Goal: Find specific page/section: Find specific page/section

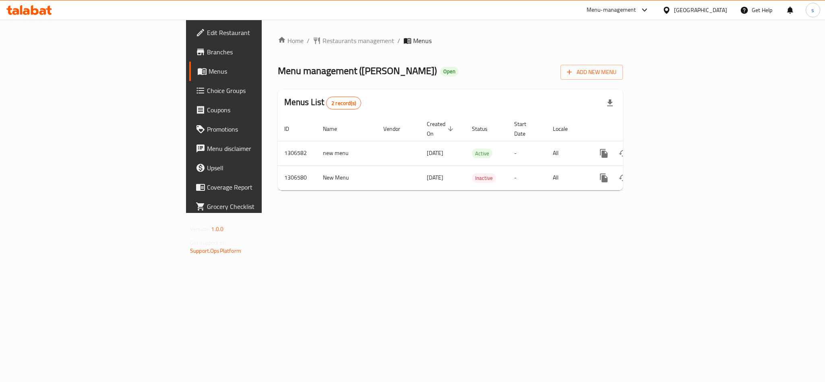
click at [677, 6] on div "[GEOGRAPHIC_DATA]" at bounding box center [700, 10] width 53 height 9
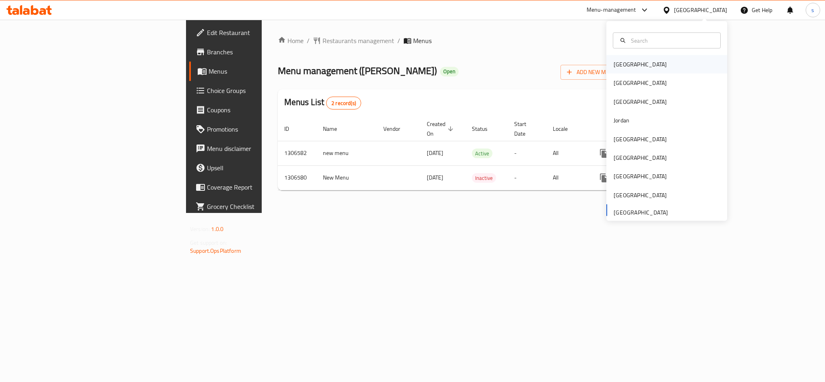
drag, startPoint x: 616, startPoint y: 68, endPoint x: 616, endPoint y: 63, distance: 4.9
click at [616, 63] on div "[GEOGRAPHIC_DATA]" at bounding box center [640, 64] width 53 height 9
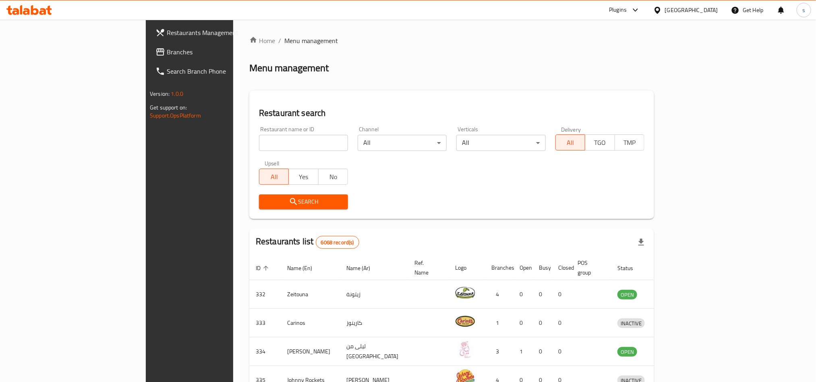
click at [706, 7] on div "[GEOGRAPHIC_DATA]" at bounding box center [691, 10] width 53 height 9
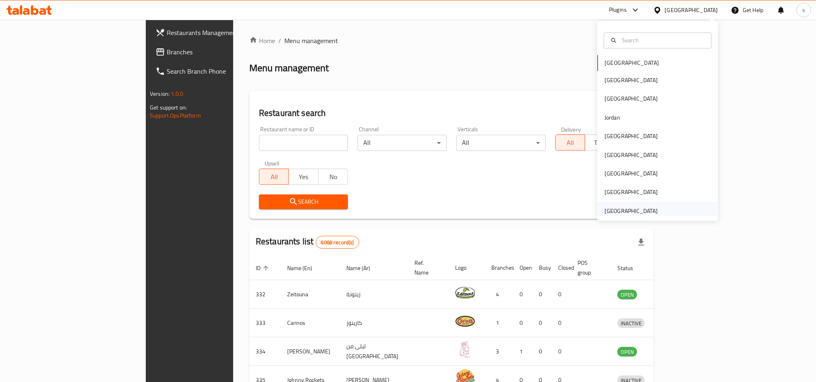
click at [639, 211] on div "[GEOGRAPHIC_DATA]" at bounding box center [631, 211] width 53 height 9
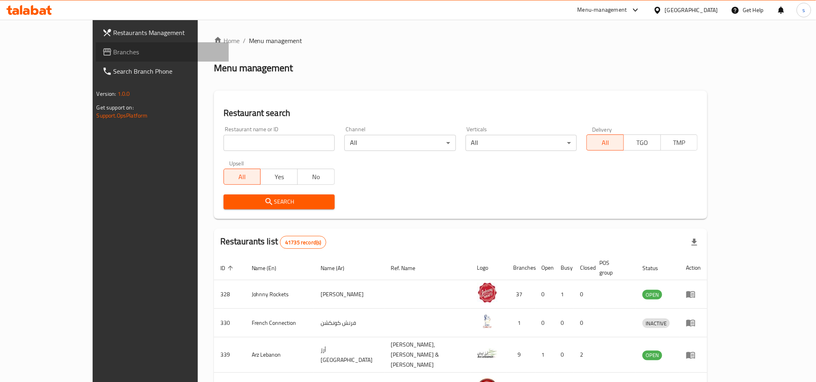
click at [114, 51] on span "Branches" at bounding box center [168, 52] width 109 height 10
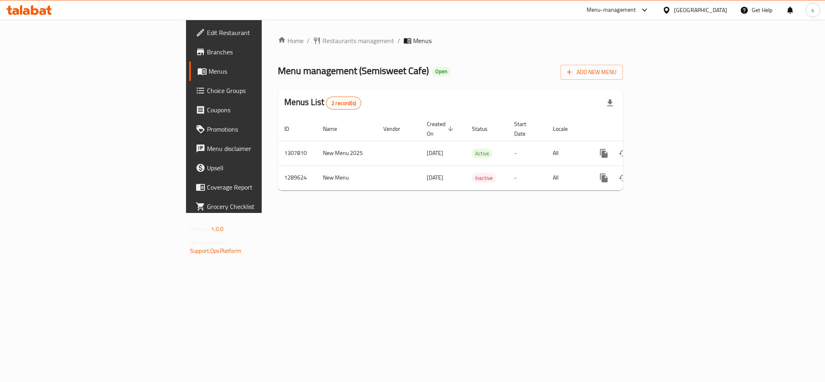
click at [712, 11] on div "[GEOGRAPHIC_DATA]" at bounding box center [700, 10] width 53 height 9
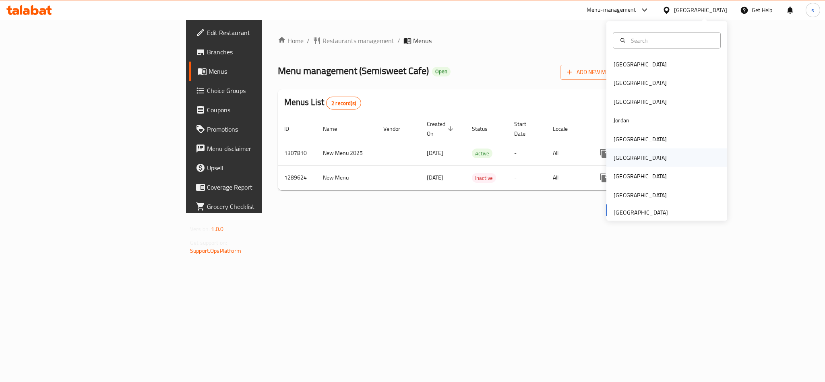
click at [616, 160] on div "[GEOGRAPHIC_DATA]" at bounding box center [640, 157] width 53 height 9
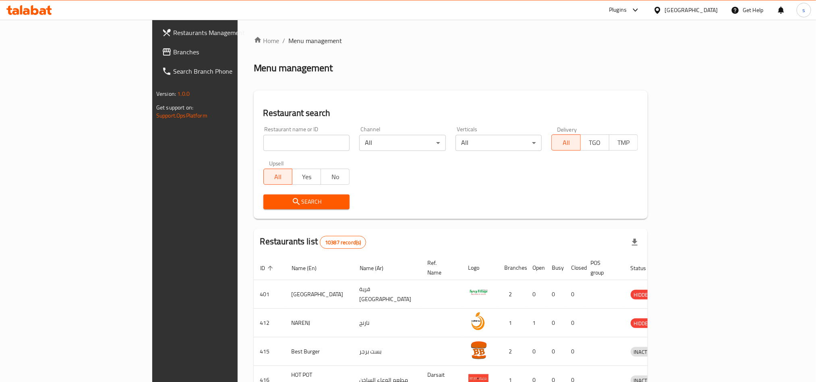
click at [717, 11] on div "[GEOGRAPHIC_DATA]" at bounding box center [691, 10] width 53 height 9
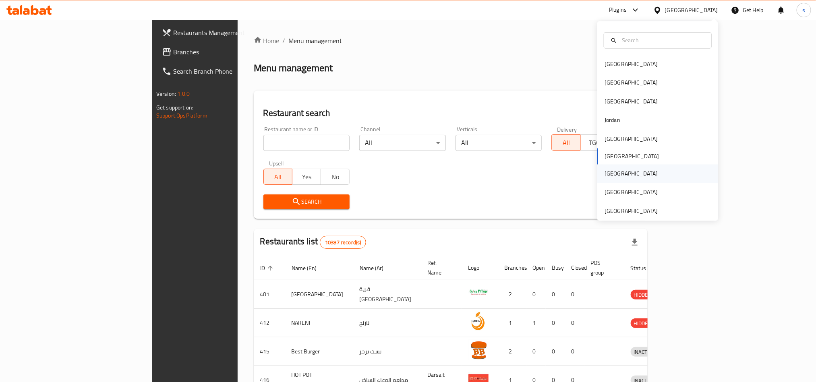
click at [608, 177] on div "[GEOGRAPHIC_DATA]" at bounding box center [631, 174] width 53 height 9
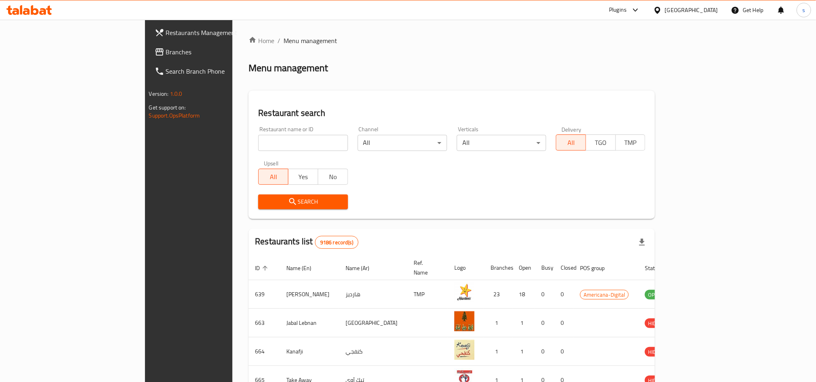
click at [166, 57] on span "Branches" at bounding box center [220, 52] width 109 height 10
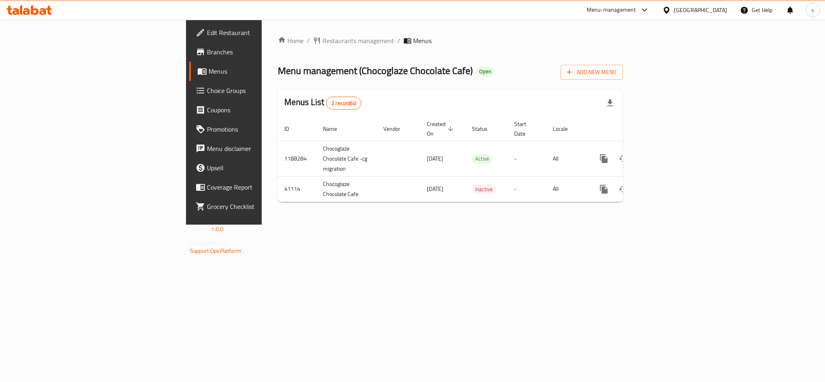
click at [722, 6] on div "[GEOGRAPHIC_DATA]" at bounding box center [700, 10] width 53 height 9
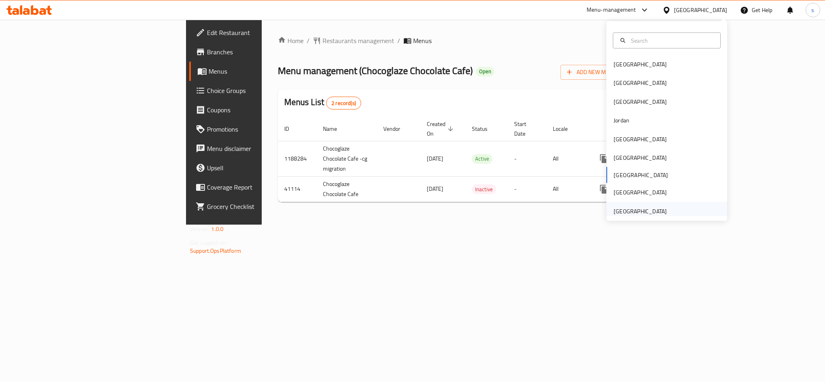
click at [638, 214] on div "[GEOGRAPHIC_DATA]" at bounding box center [640, 211] width 53 height 9
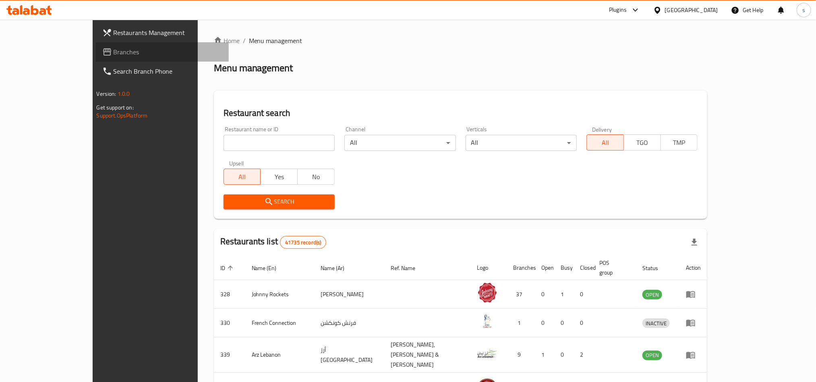
click at [114, 51] on span "Branches" at bounding box center [168, 52] width 109 height 10
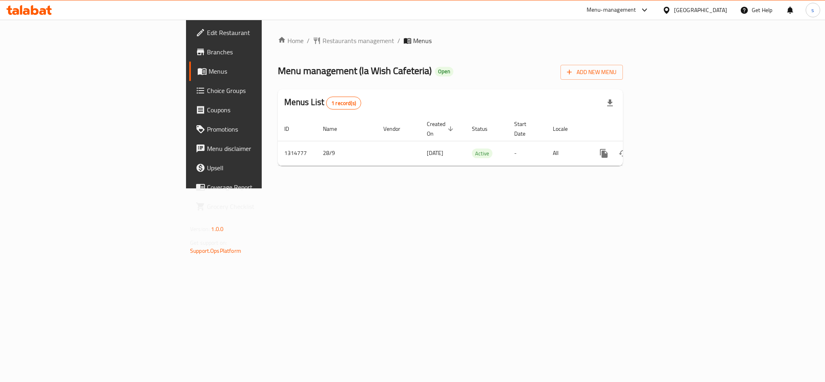
click at [696, 10] on div "[GEOGRAPHIC_DATA]" at bounding box center [700, 10] width 53 height 9
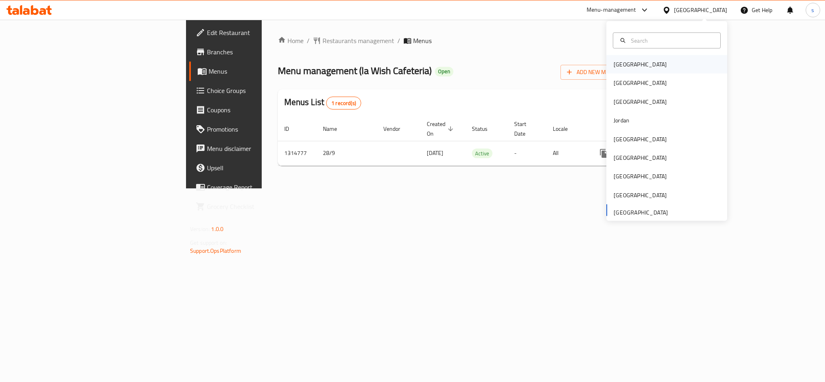
click at [620, 62] on div "[GEOGRAPHIC_DATA]" at bounding box center [640, 64] width 53 height 9
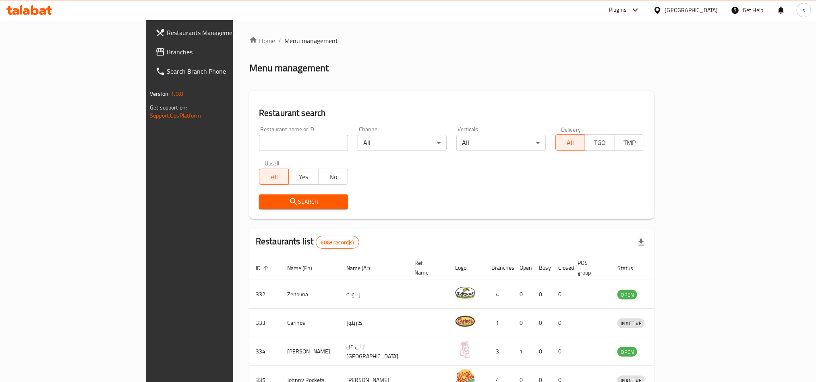
click at [707, 8] on div "[GEOGRAPHIC_DATA]" at bounding box center [691, 10] width 53 height 9
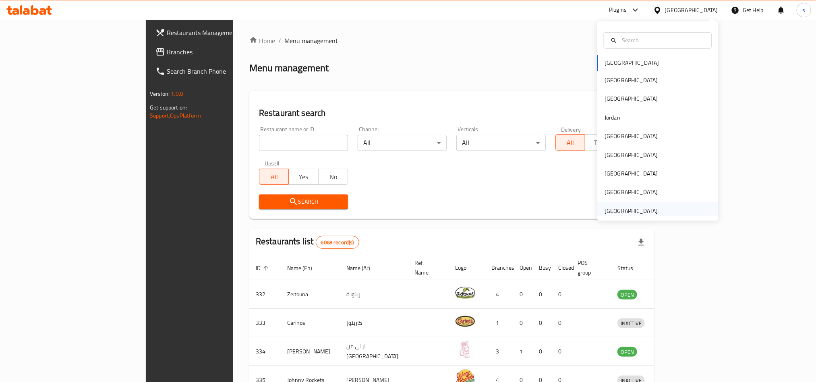
click at [639, 209] on div "[GEOGRAPHIC_DATA]" at bounding box center [631, 211] width 53 height 9
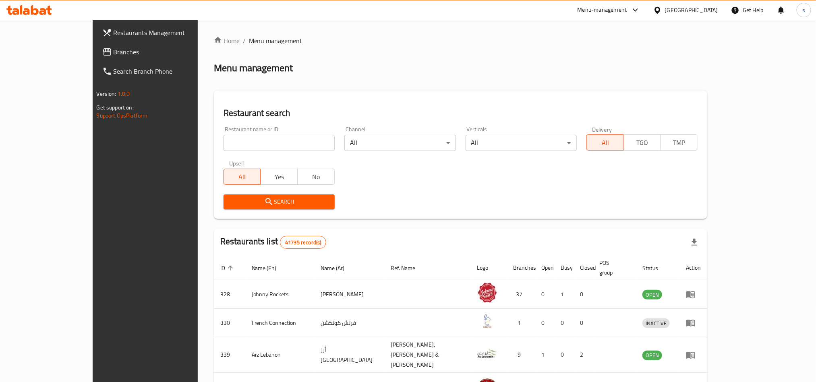
click at [114, 55] on span "Branches" at bounding box center [168, 52] width 109 height 10
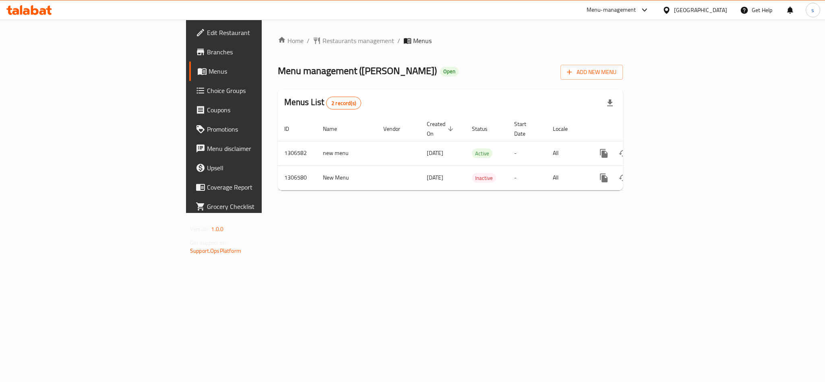
click at [701, 10] on div "[GEOGRAPHIC_DATA]" at bounding box center [700, 10] width 53 height 9
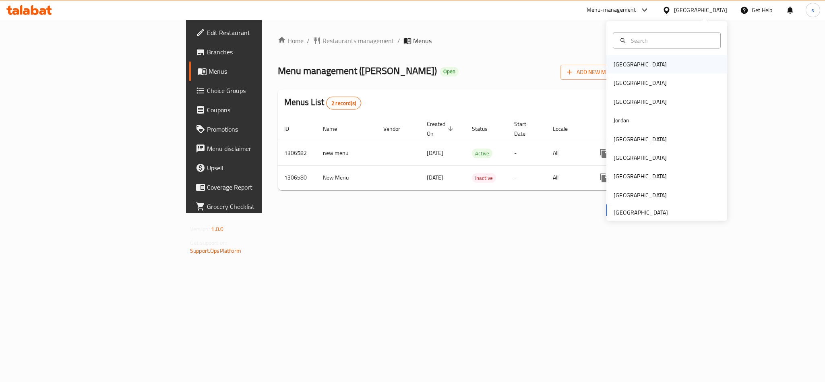
click at [618, 64] on div "[GEOGRAPHIC_DATA]" at bounding box center [640, 64] width 53 height 9
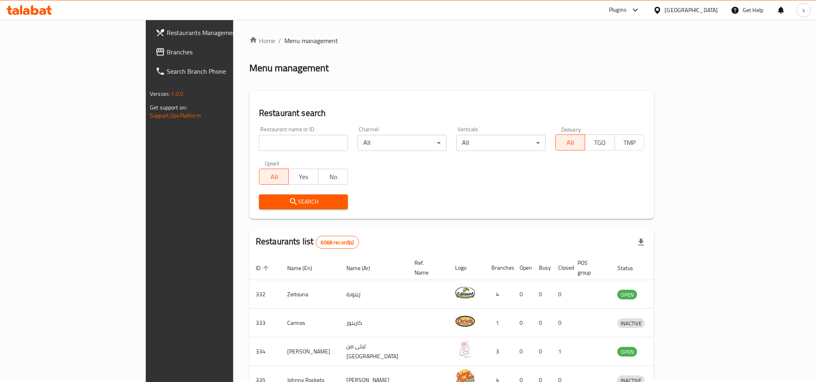
click at [704, 11] on div "[GEOGRAPHIC_DATA]" at bounding box center [691, 10] width 53 height 9
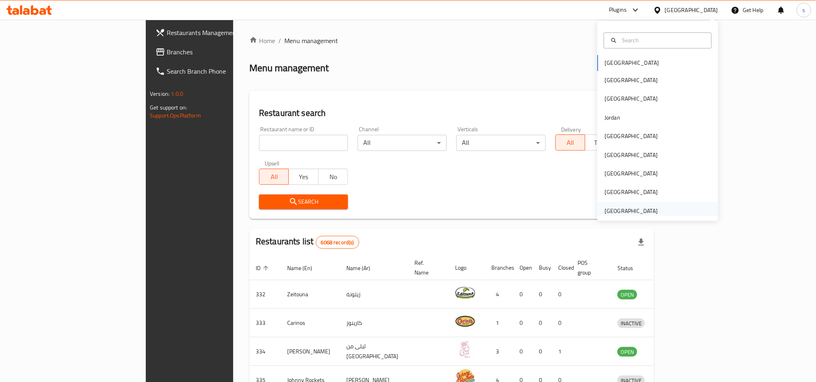
click at [612, 210] on div "[GEOGRAPHIC_DATA]" at bounding box center [631, 211] width 53 height 9
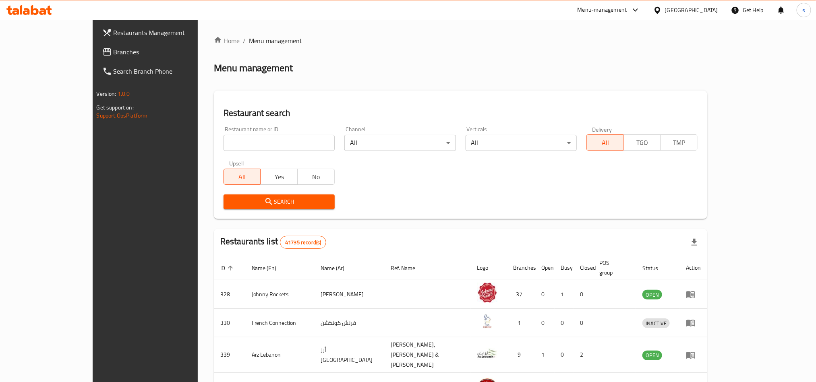
click at [114, 52] on span "Branches" at bounding box center [168, 52] width 109 height 10
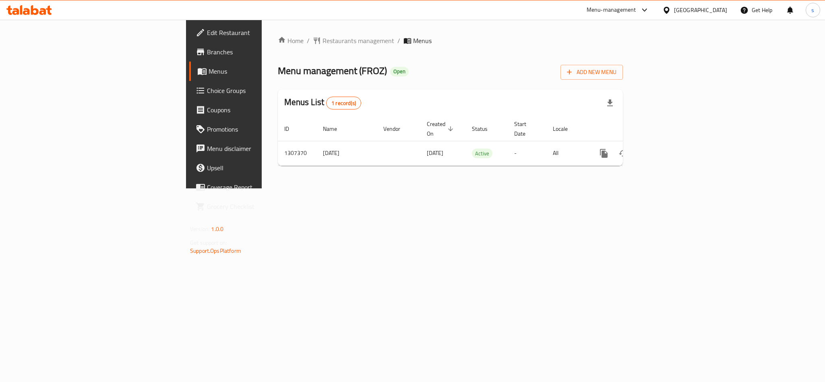
click at [730, 11] on div "[GEOGRAPHIC_DATA]" at bounding box center [695, 9] width 78 height 19
click at [723, 11] on div "[GEOGRAPHIC_DATA]" at bounding box center [700, 10] width 53 height 9
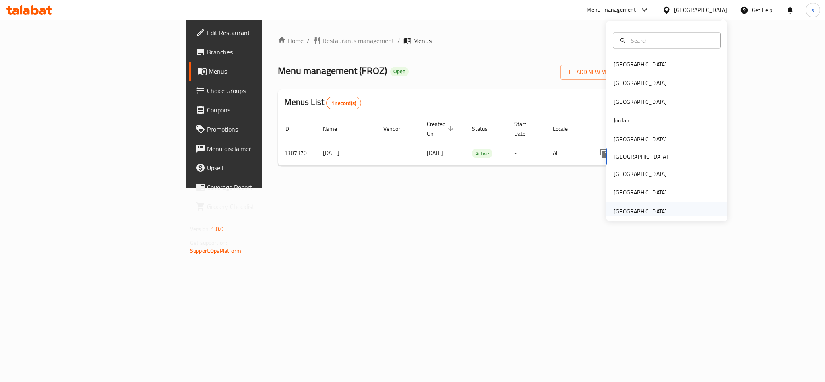
click at [640, 211] on div "[GEOGRAPHIC_DATA]" at bounding box center [640, 211] width 53 height 9
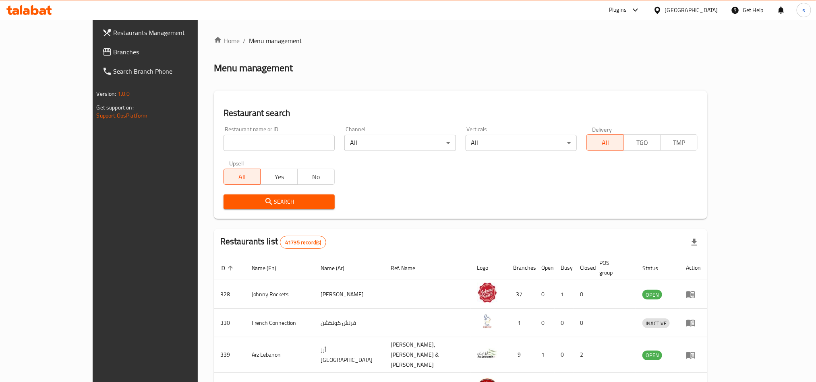
click at [114, 48] on span "Branches" at bounding box center [168, 52] width 109 height 10
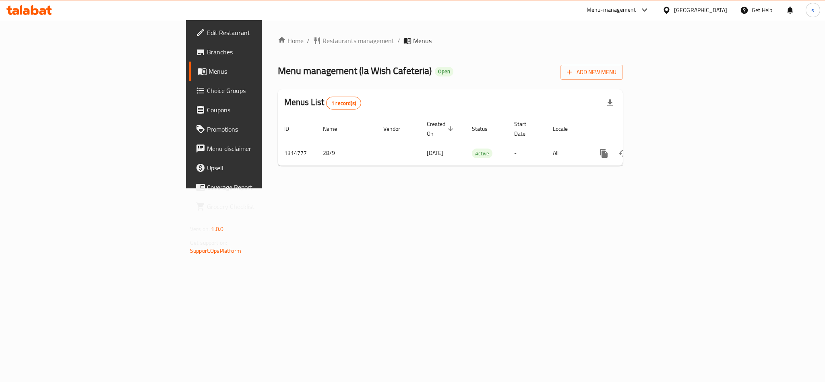
click at [713, 8] on div "[GEOGRAPHIC_DATA]" at bounding box center [700, 10] width 53 height 9
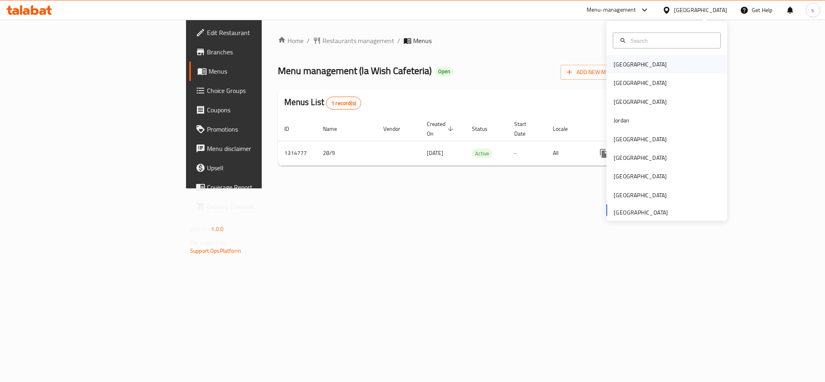
click at [614, 64] on div "[GEOGRAPHIC_DATA]" at bounding box center [640, 64] width 53 height 9
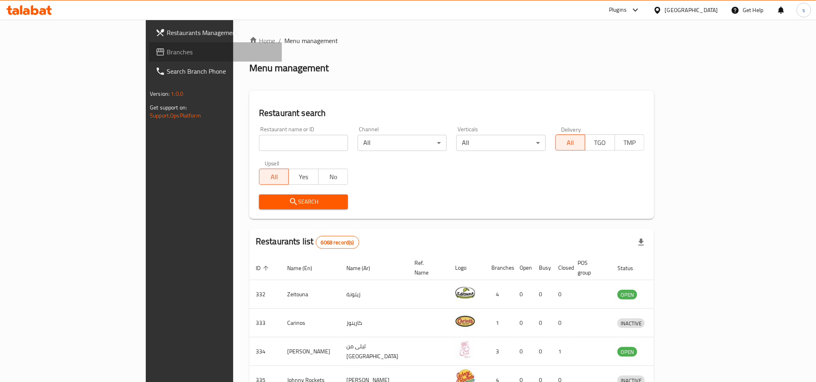
click at [167, 49] on span "Branches" at bounding box center [221, 52] width 109 height 10
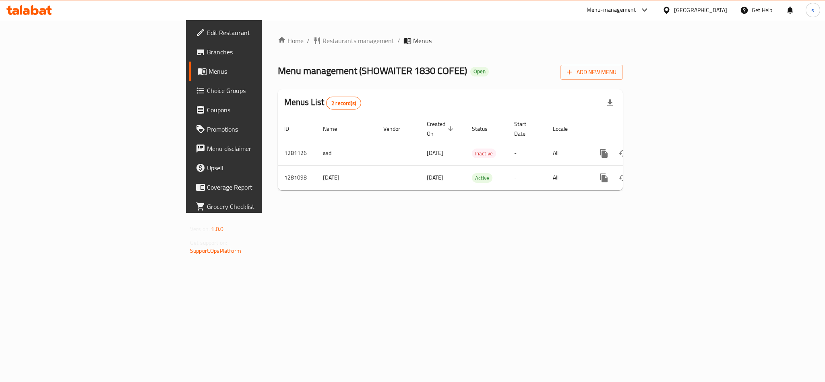
click at [674, 9] on div at bounding box center [669, 10] width 12 height 9
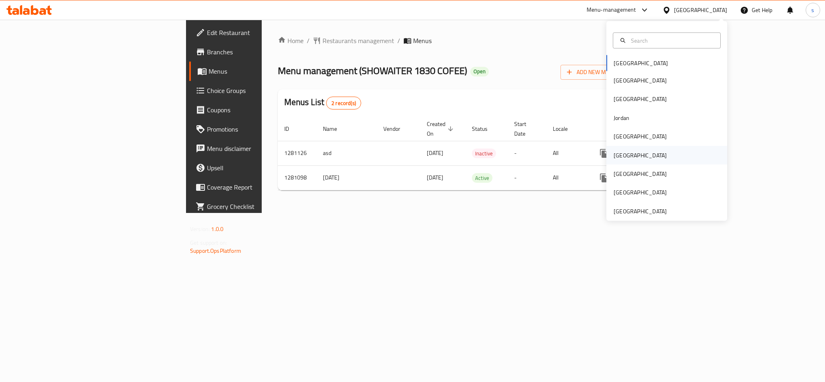
click at [614, 155] on div "[GEOGRAPHIC_DATA]" at bounding box center [640, 155] width 53 height 9
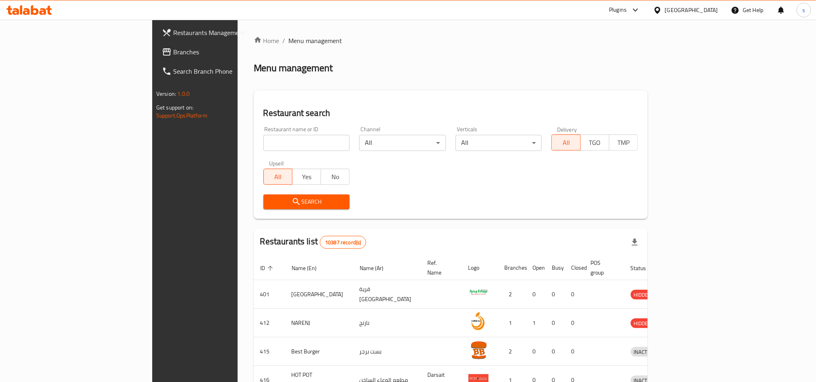
click at [173, 52] on span "Branches" at bounding box center [227, 52] width 109 height 10
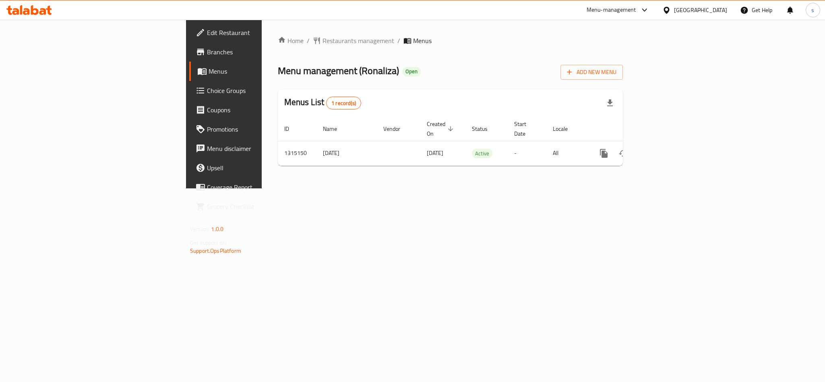
click at [716, 9] on div "[GEOGRAPHIC_DATA]" at bounding box center [700, 10] width 53 height 9
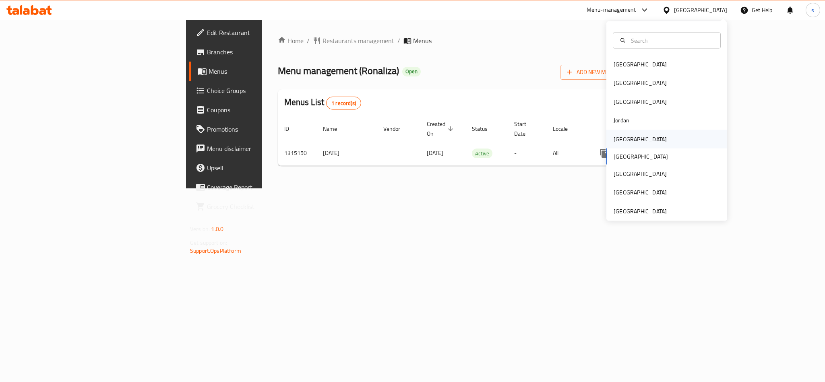
click at [614, 137] on div "[GEOGRAPHIC_DATA]" at bounding box center [640, 139] width 53 height 9
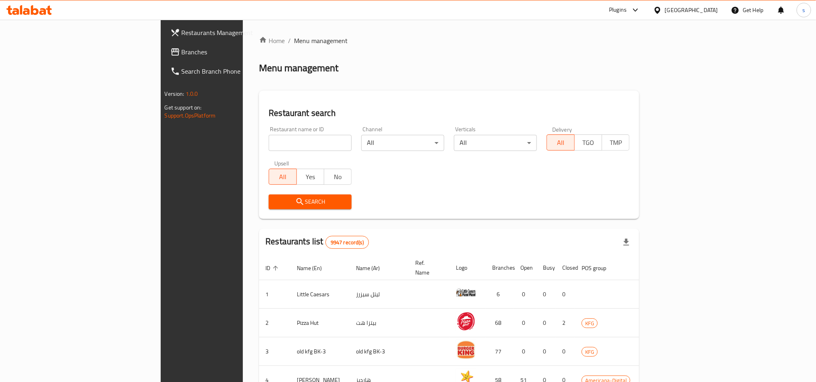
click at [182, 56] on span "Branches" at bounding box center [236, 52] width 109 height 10
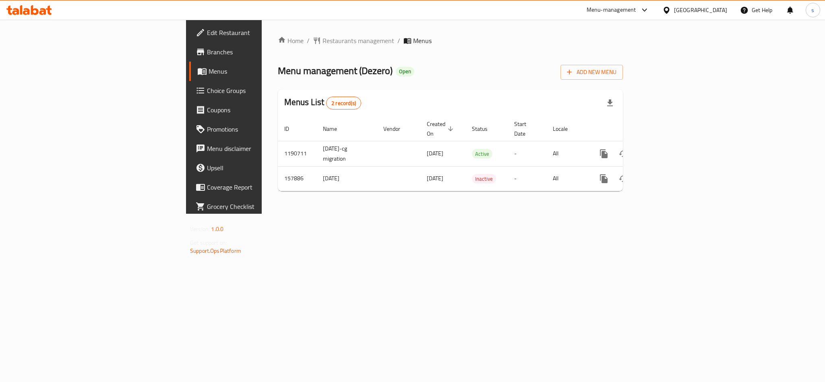
click at [719, 8] on div "[GEOGRAPHIC_DATA]" at bounding box center [700, 10] width 53 height 9
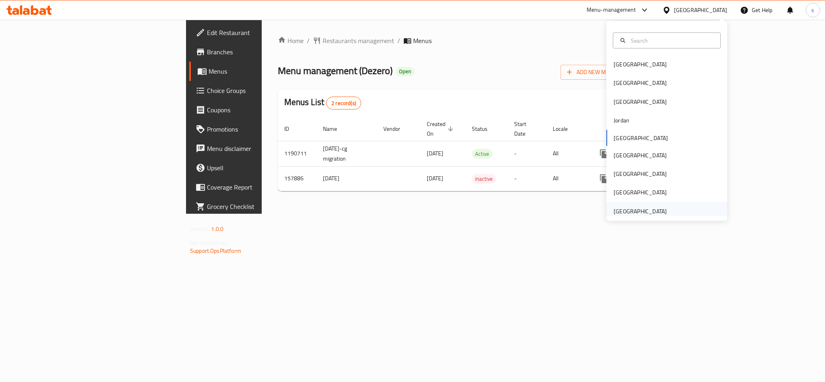
click at [636, 207] on div "[GEOGRAPHIC_DATA]" at bounding box center [640, 211] width 53 height 9
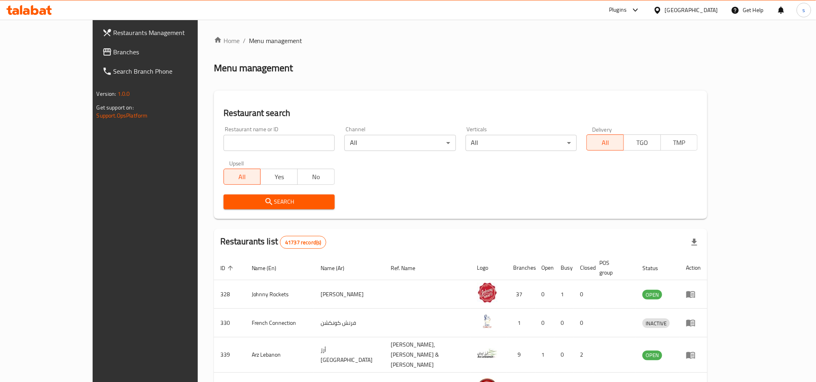
click at [114, 51] on span "Branches" at bounding box center [168, 52] width 109 height 10
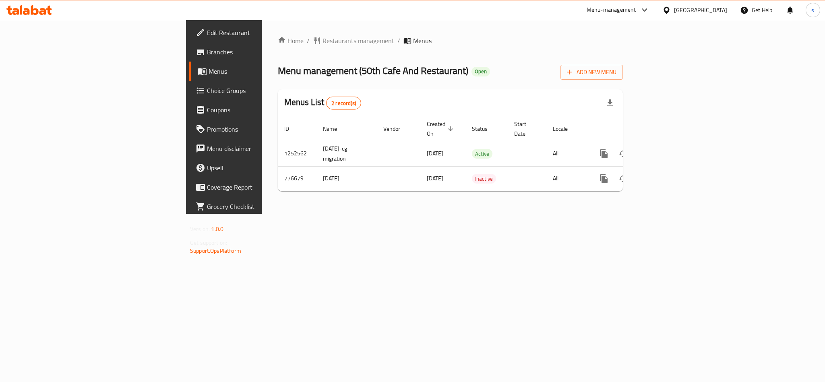
click at [695, 9] on div "[GEOGRAPHIC_DATA]" at bounding box center [700, 10] width 53 height 9
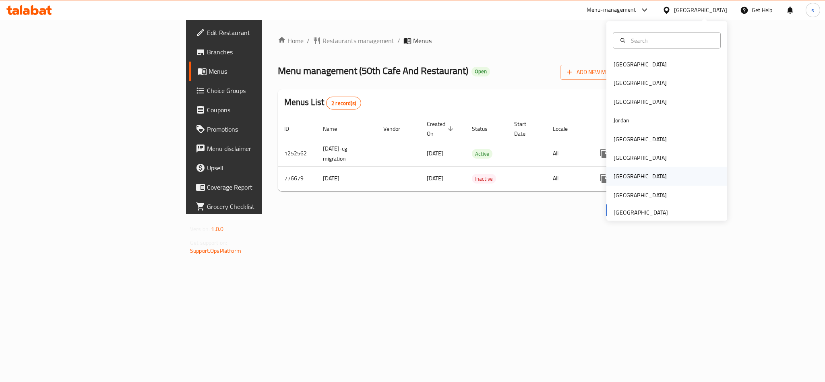
click at [614, 178] on div "[GEOGRAPHIC_DATA]" at bounding box center [640, 176] width 53 height 9
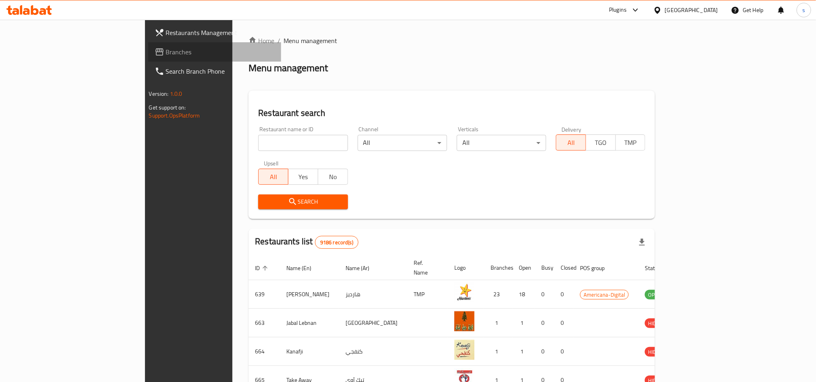
click at [166, 47] on span "Branches" at bounding box center [220, 52] width 109 height 10
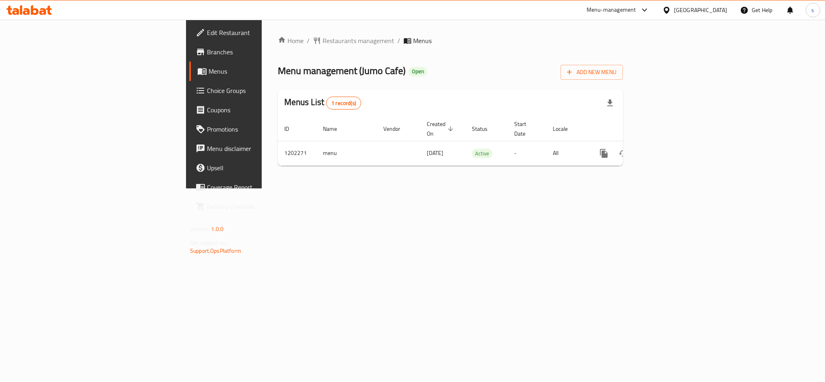
click at [720, 8] on div "[GEOGRAPHIC_DATA]" at bounding box center [700, 10] width 53 height 9
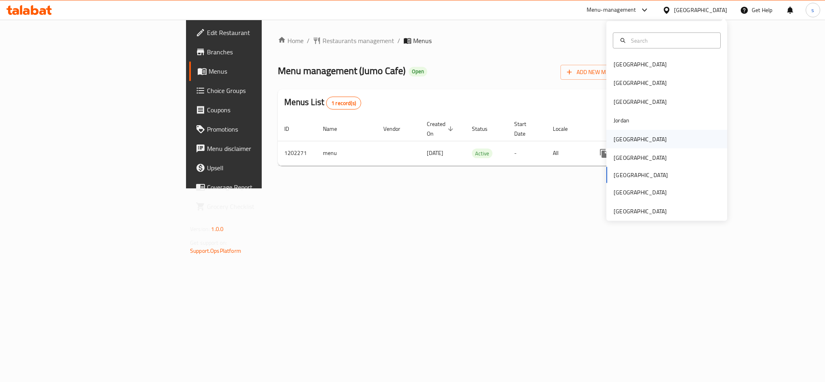
click at [614, 137] on div "[GEOGRAPHIC_DATA]" at bounding box center [640, 139] width 53 height 9
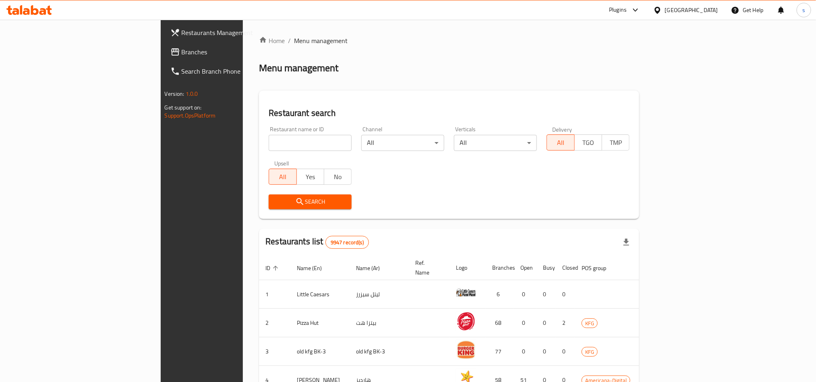
click at [182, 56] on span "Branches" at bounding box center [236, 52] width 109 height 10
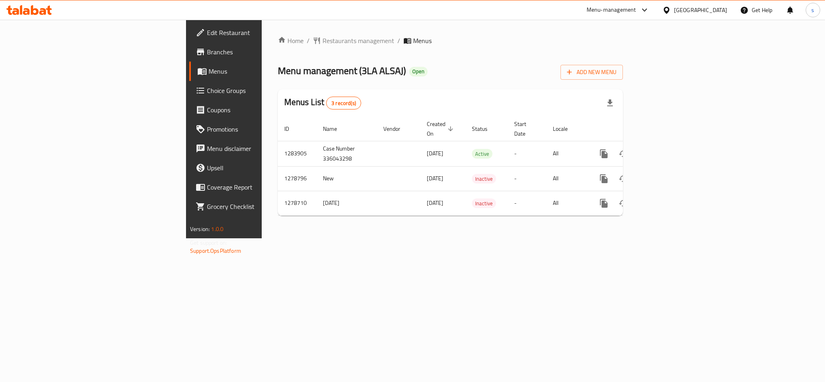
click at [717, 11] on div "[GEOGRAPHIC_DATA]" at bounding box center [700, 10] width 53 height 9
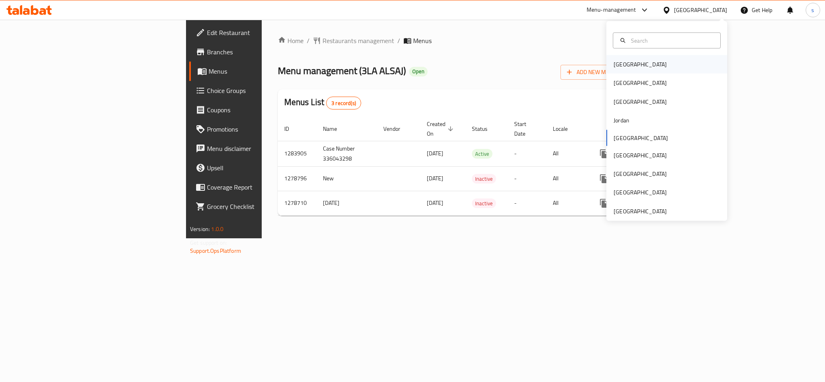
click at [618, 69] on div "[GEOGRAPHIC_DATA]" at bounding box center [641, 64] width 66 height 19
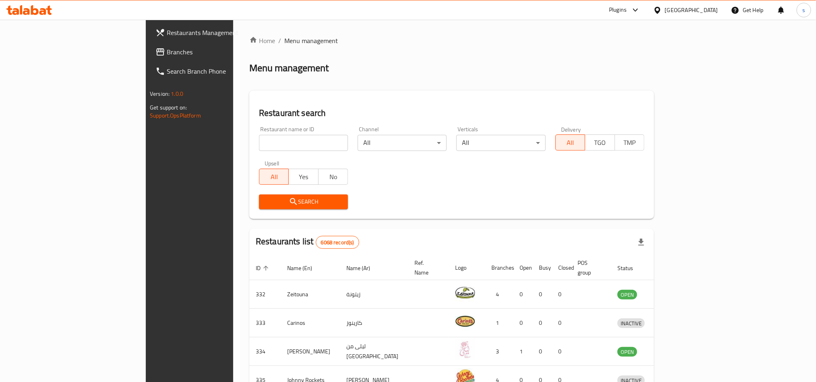
click at [711, 12] on div "[GEOGRAPHIC_DATA]" at bounding box center [691, 10] width 53 height 9
click at [605, 134] on div "[GEOGRAPHIC_DATA]" at bounding box center [631, 136] width 53 height 9
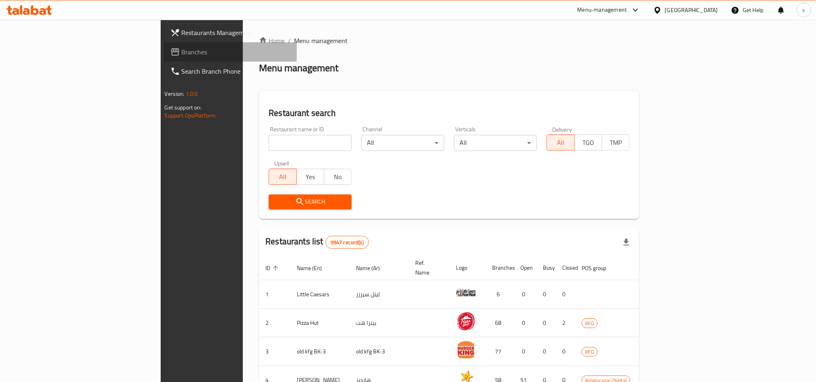
click at [182, 52] on span "Branches" at bounding box center [236, 52] width 109 height 10
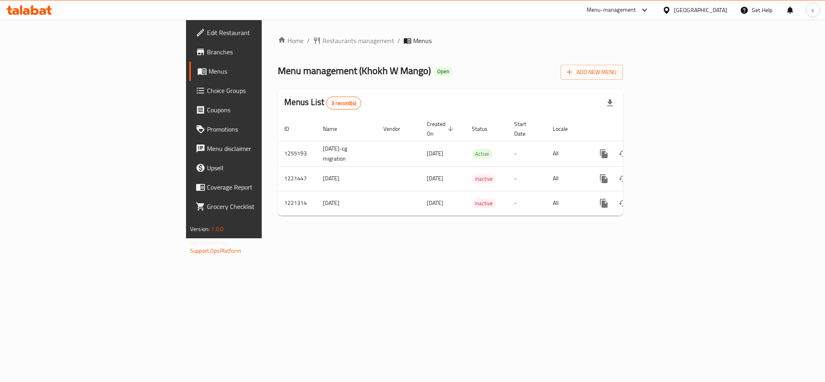
click at [726, 4] on div "[GEOGRAPHIC_DATA]" at bounding box center [695, 9] width 78 height 19
click at [723, 8] on div "[GEOGRAPHIC_DATA]" at bounding box center [700, 10] width 53 height 9
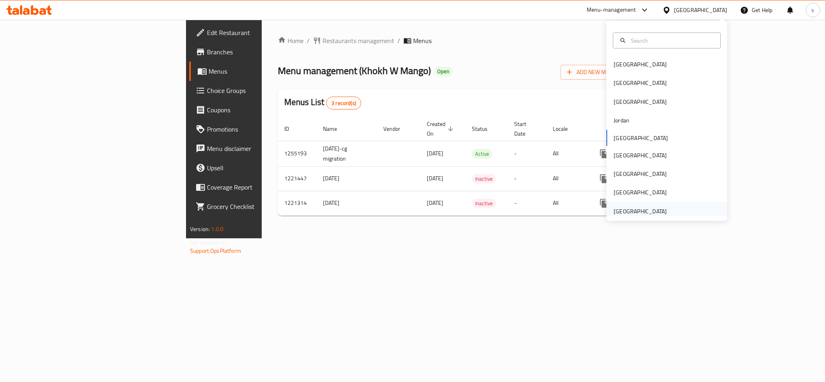
click at [653, 209] on div "[GEOGRAPHIC_DATA]" at bounding box center [640, 211] width 53 height 9
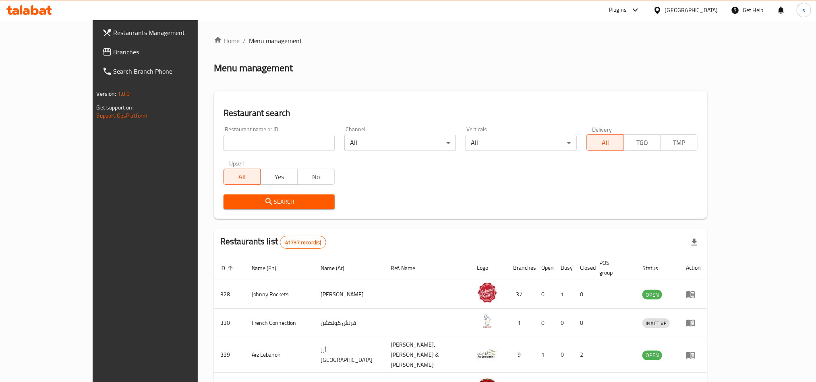
click at [114, 48] on span "Branches" at bounding box center [168, 52] width 109 height 10
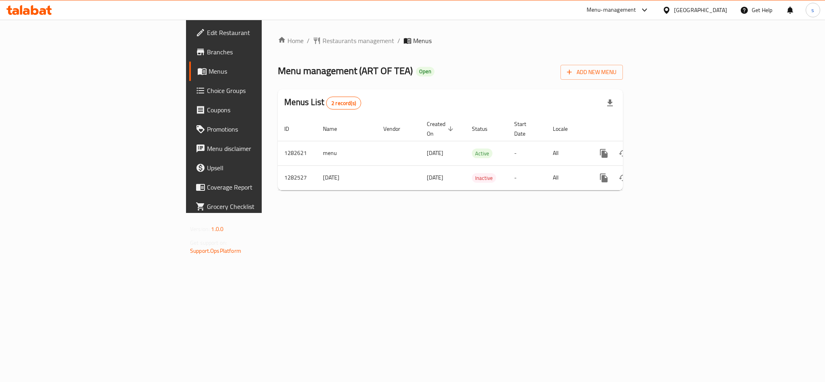
click at [707, 14] on div "[GEOGRAPHIC_DATA]" at bounding box center [700, 10] width 53 height 9
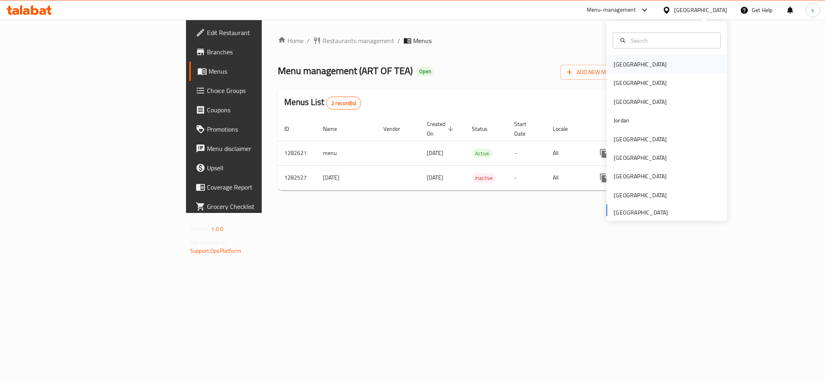
click at [634, 63] on div "[GEOGRAPHIC_DATA]" at bounding box center [667, 64] width 121 height 19
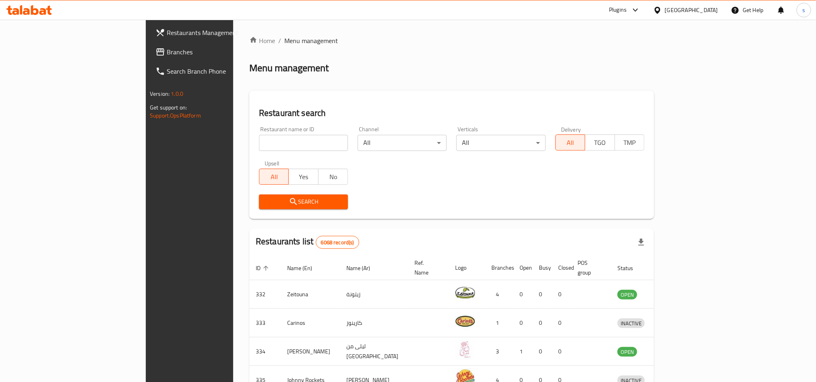
click at [712, 11] on div "Bahrain" at bounding box center [691, 10] width 53 height 9
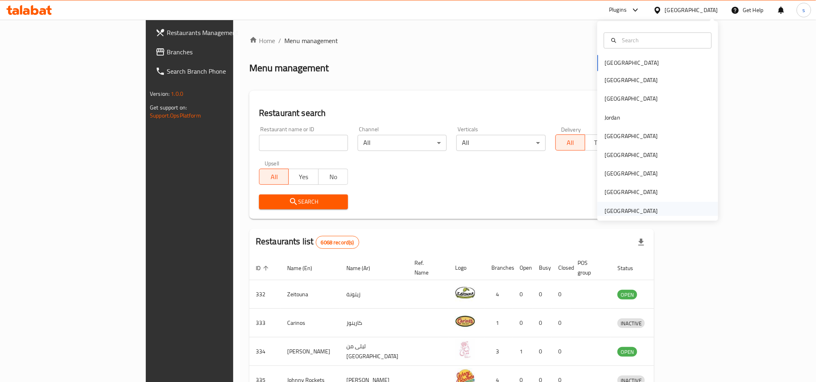
click at [613, 211] on div "United Arab Emirates" at bounding box center [631, 211] width 53 height 9
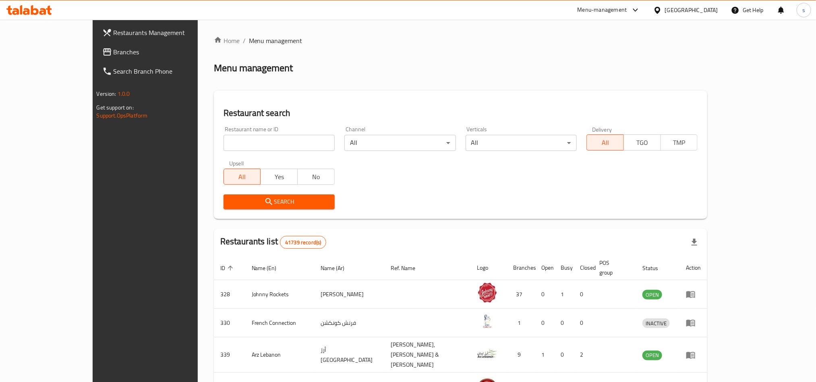
drag, startPoint x: 42, startPoint y: 55, endPoint x: 30, endPoint y: 62, distance: 13.9
click at [114, 55] on span "Branches" at bounding box center [168, 52] width 109 height 10
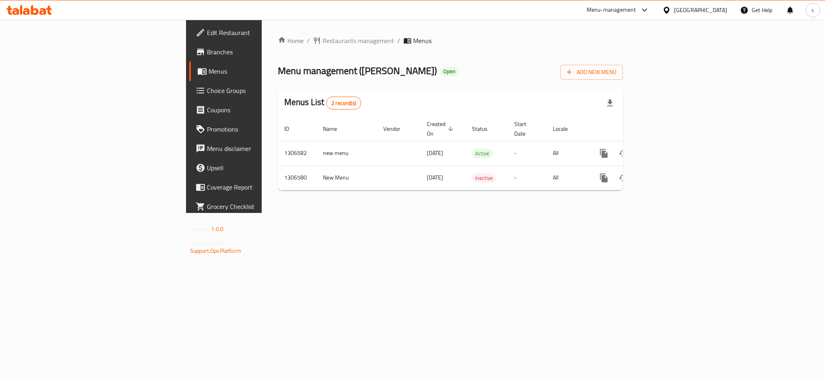
click at [693, 11] on div "[GEOGRAPHIC_DATA]" at bounding box center [700, 10] width 53 height 9
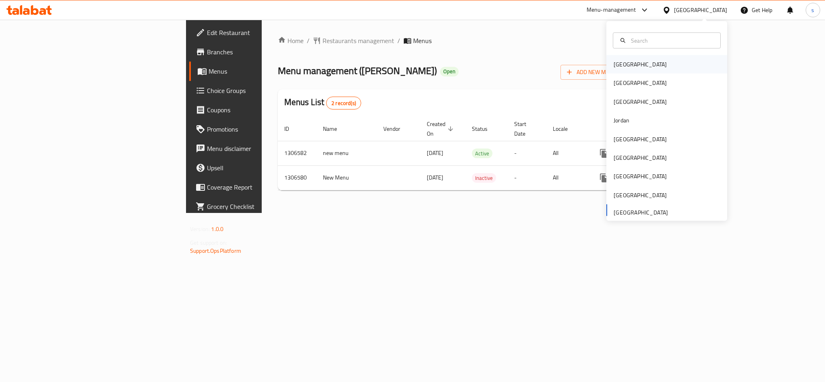
click at [620, 66] on div "[GEOGRAPHIC_DATA]" at bounding box center [640, 64] width 53 height 9
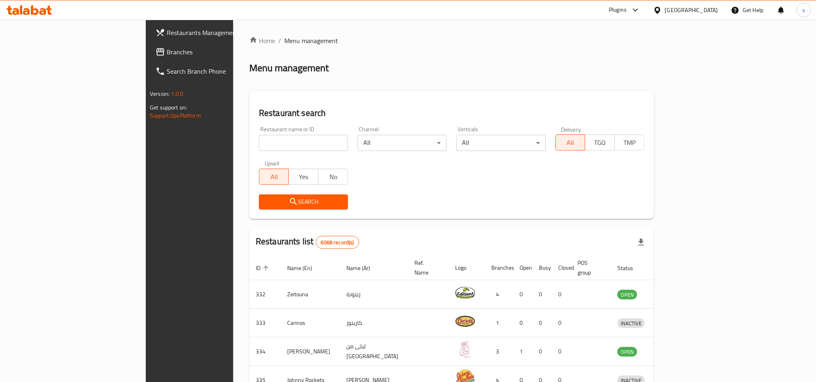
click at [711, 11] on div "[GEOGRAPHIC_DATA]" at bounding box center [691, 10] width 53 height 9
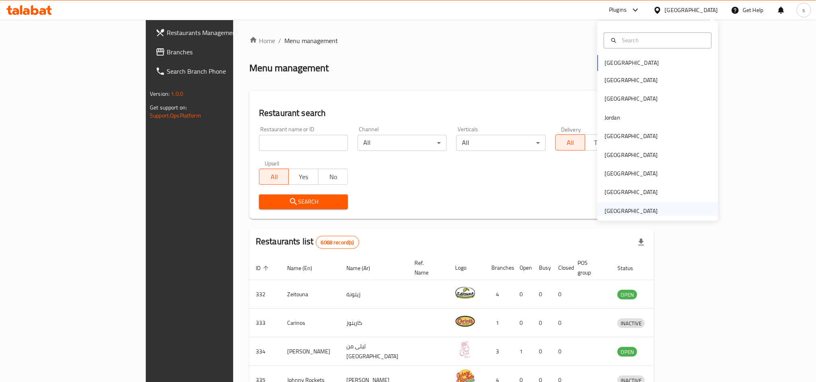
click at [639, 208] on div "[GEOGRAPHIC_DATA]" at bounding box center [631, 211] width 53 height 9
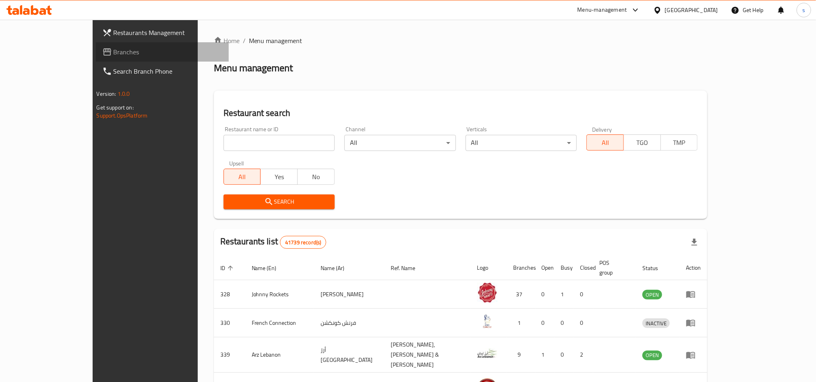
click at [114, 56] on span "Branches" at bounding box center [168, 52] width 109 height 10
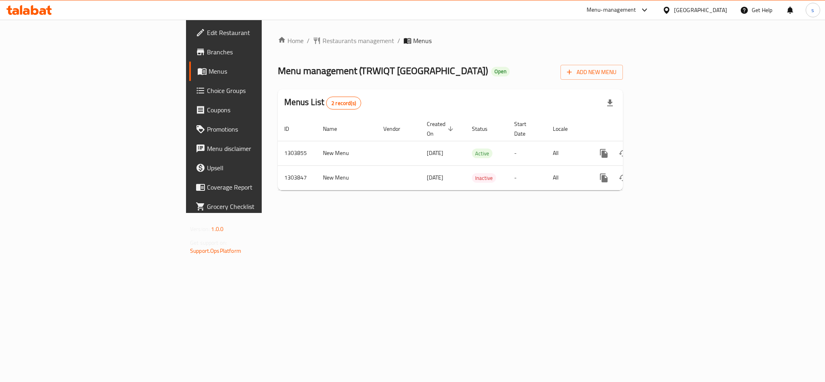
click at [698, 8] on div "[GEOGRAPHIC_DATA]" at bounding box center [700, 10] width 53 height 9
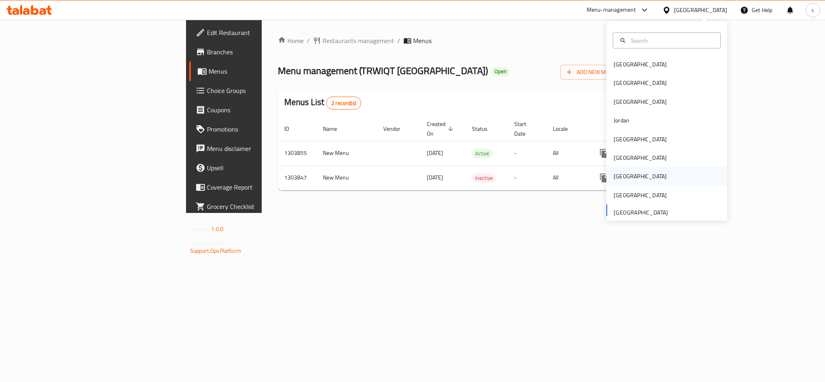
click at [614, 176] on div "[GEOGRAPHIC_DATA]" at bounding box center [640, 176] width 53 height 9
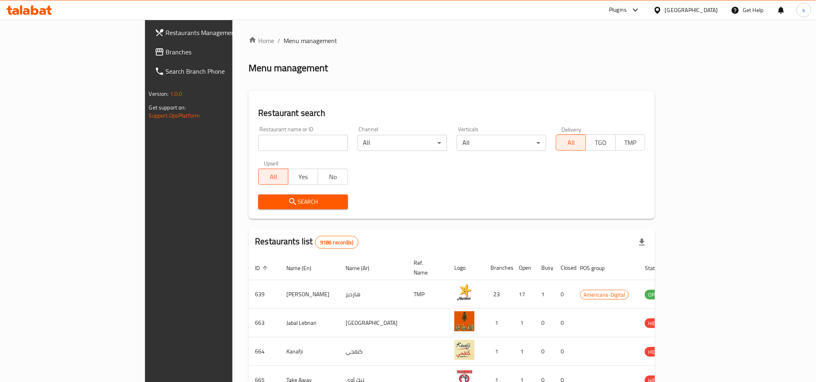
click at [166, 52] on span "Branches" at bounding box center [220, 52] width 109 height 10
